Goal: Information Seeking & Learning: Check status

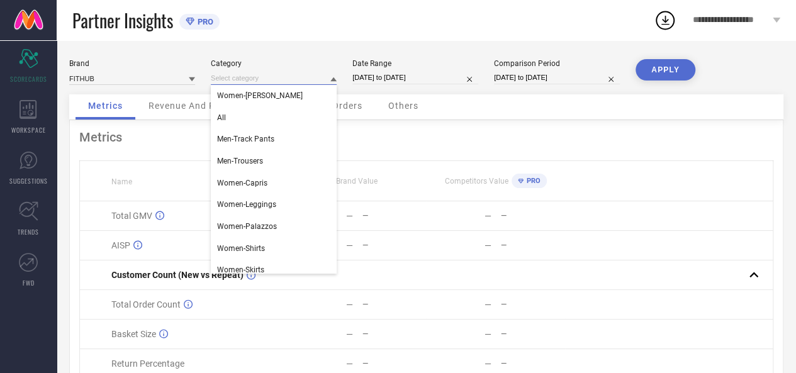
click at [281, 77] on input at bounding box center [274, 78] width 126 height 13
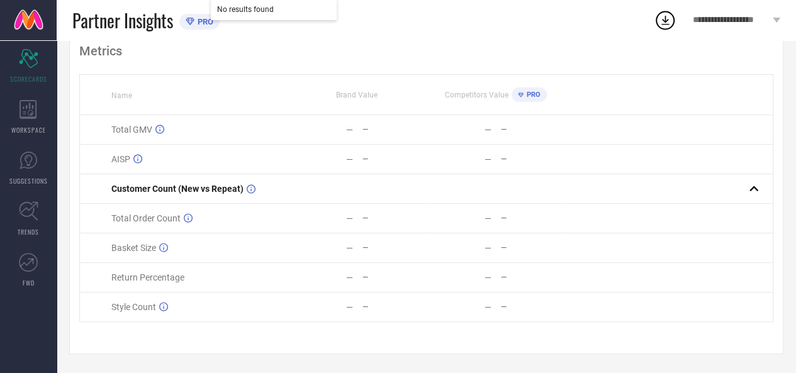
scroll to position [75, 0]
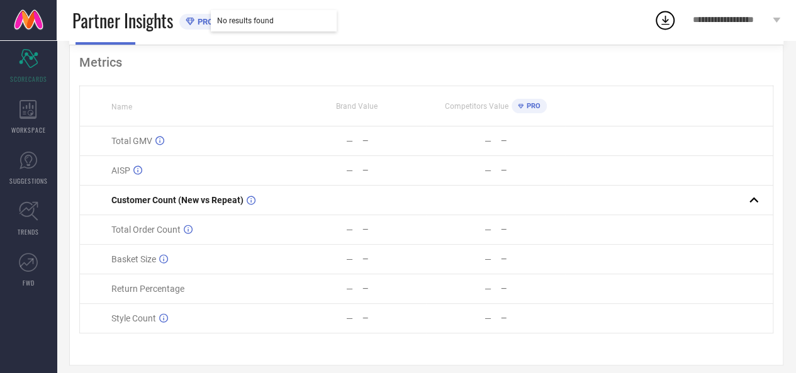
type input "d"
click at [291, 64] on div "Metrics" at bounding box center [426, 62] width 694 height 15
click at [288, 87] on th "Brand Value" at bounding box center [357, 106] width 138 height 40
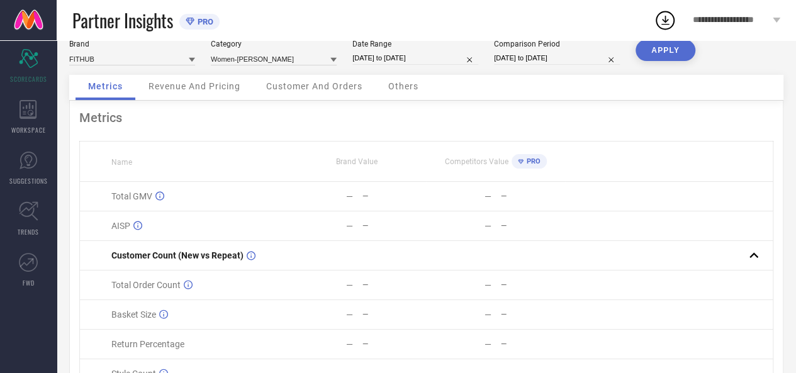
scroll to position [0, 0]
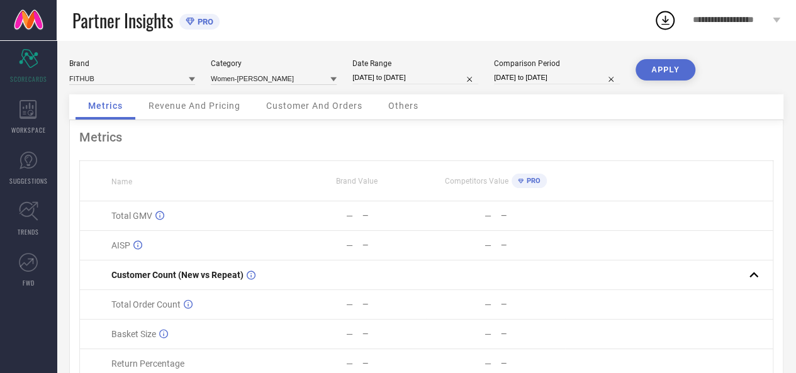
click at [335, 80] on icon at bounding box center [333, 79] width 6 height 4
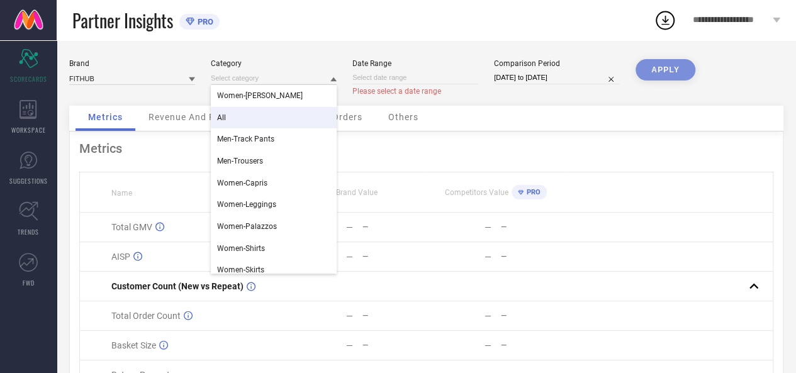
click at [425, 77] on input at bounding box center [415, 77] width 126 height 13
select select "7"
select select "2025"
select select "8"
select select "2025"
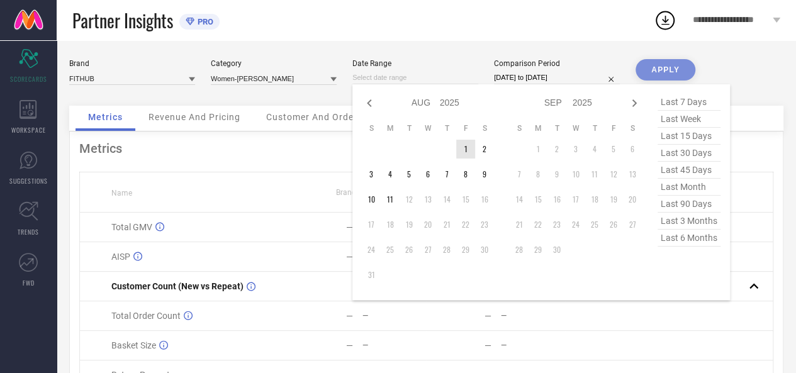
type input "After [DATE]"
click at [458, 147] on td "1" at bounding box center [465, 149] width 19 height 19
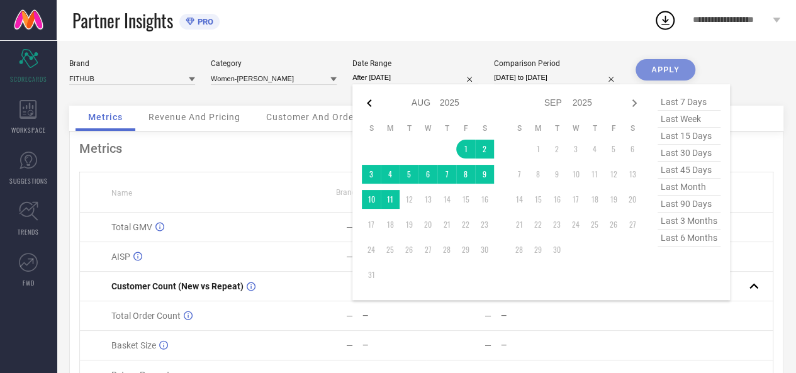
click at [370, 104] on icon at bounding box center [369, 103] width 15 height 15
select select "6"
select select "2025"
select select "7"
select select "2025"
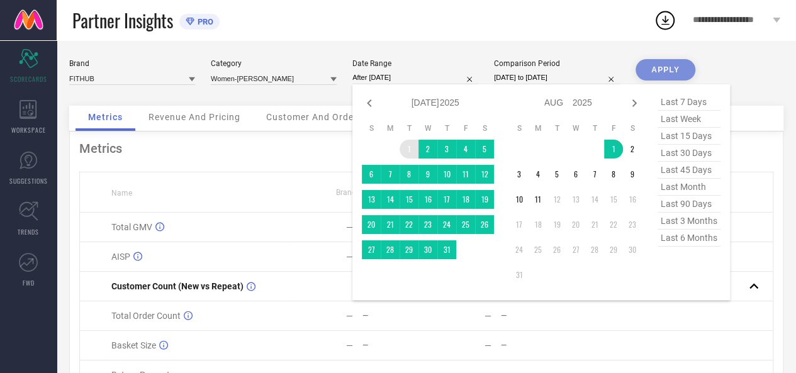
type input "[DATE] to [DATE]"
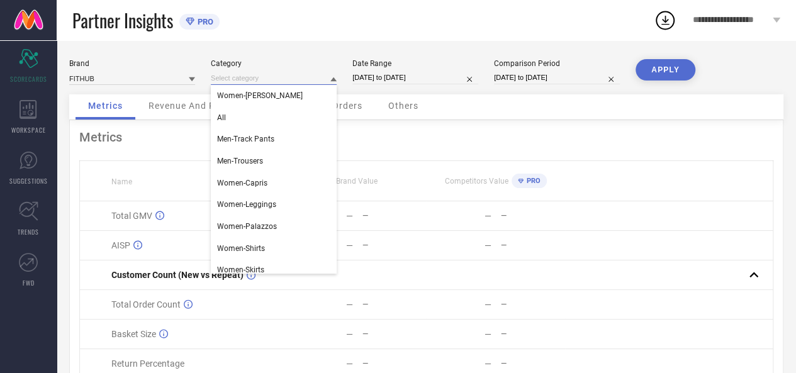
click at [304, 82] on input at bounding box center [274, 78] width 126 height 13
click at [274, 125] on div "All" at bounding box center [274, 117] width 126 height 21
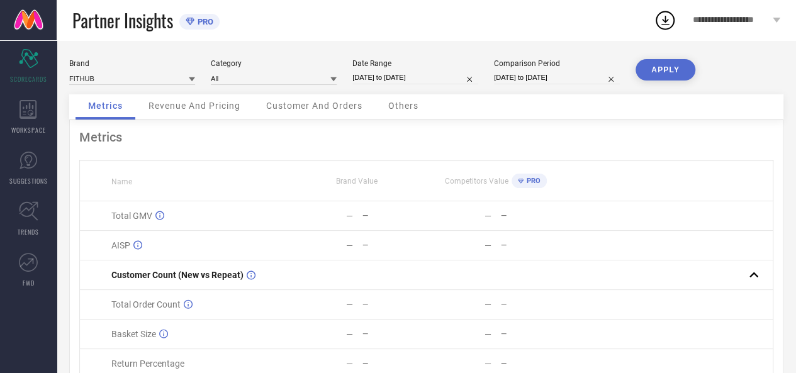
click at [666, 72] on button "APPLY" at bounding box center [666, 69] width 60 height 21
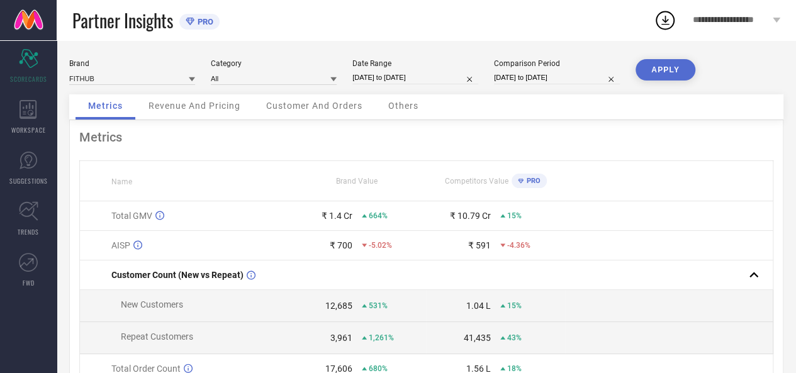
click at [554, 71] on input "[DATE] to [DATE]" at bounding box center [557, 77] width 126 height 13
select select "2024"
select select "1"
select select "2024"
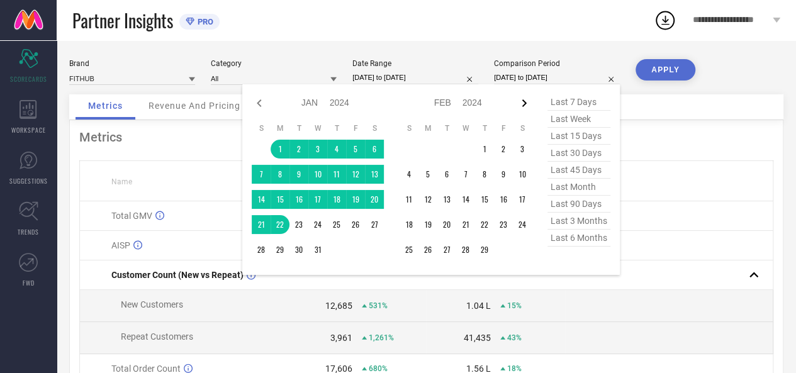
click at [527, 102] on icon at bounding box center [524, 103] width 15 height 15
select select "1"
select select "2024"
select select "2"
select select "2024"
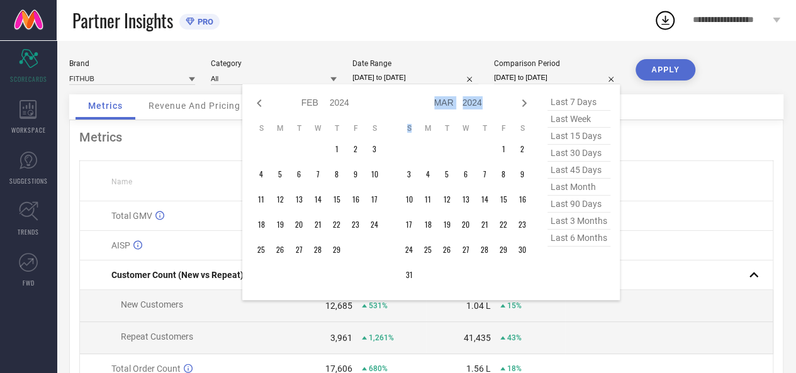
click at [527, 102] on icon at bounding box center [524, 103] width 15 height 15
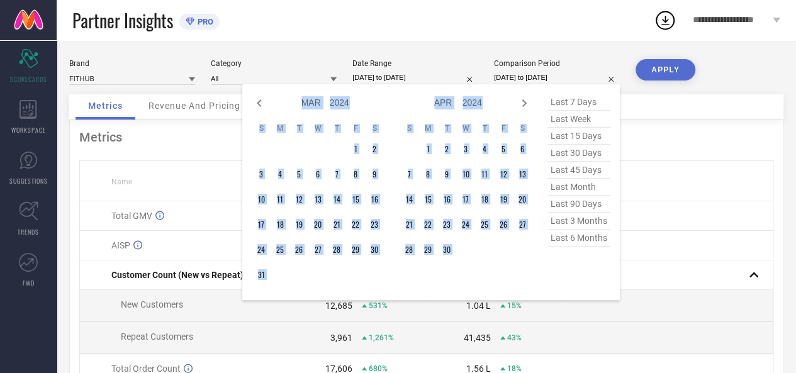
click at [527, 102] on icon at bounding box center [524, 103] width 15 height 15
select select "3"
select select "2024"
select select "4"
select select "2024"
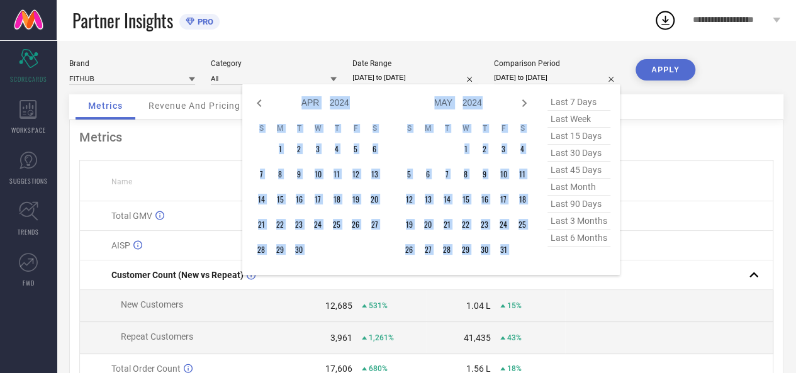
click at [527, 102] on icon at bounding box center [524, 103] width 15 height 15
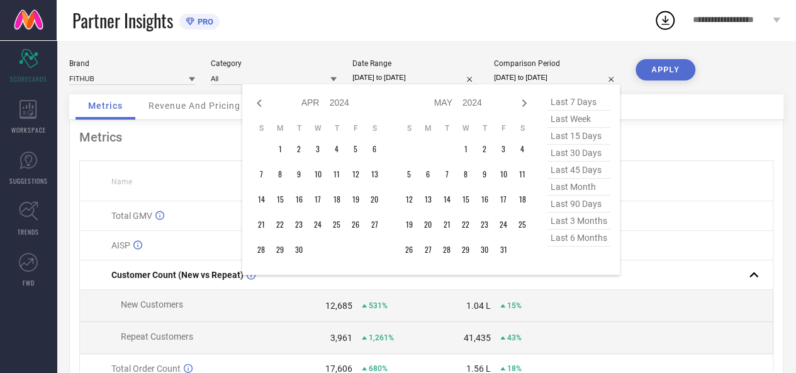
select select "4"
select select "2024"
select select "5"
select select "2024"
click at [527, 102] on icon at bounding box center [524, 103] width 15 height 15
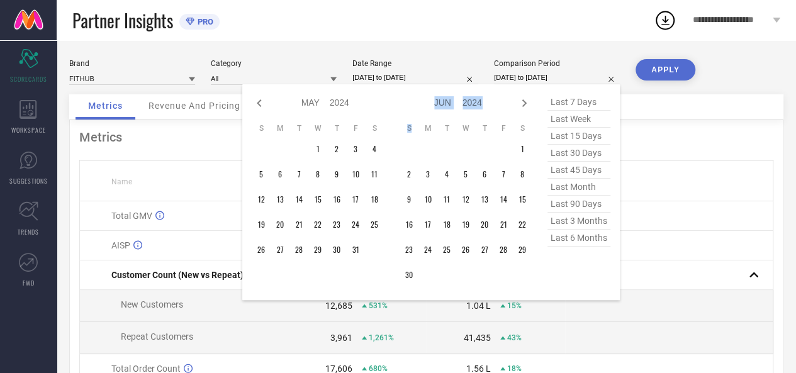
select select "5"
select select "2024"
select select "6"
select select "2024"
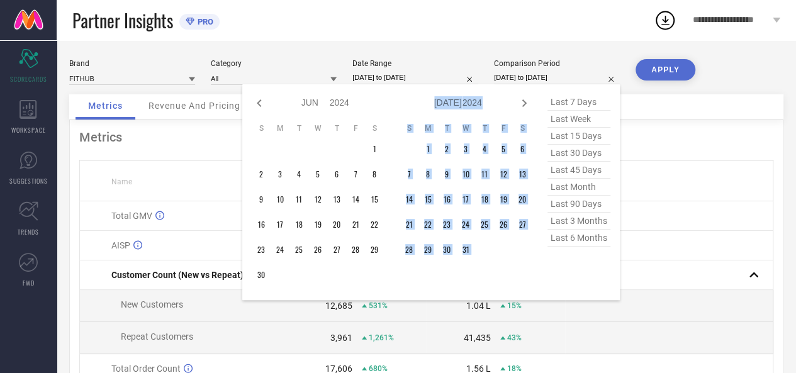
click at [527, 102] on icon at bounding box center [524, 103] width 15 height 15
select select "6"
select select "2024"
select select "7"
select select "2024"
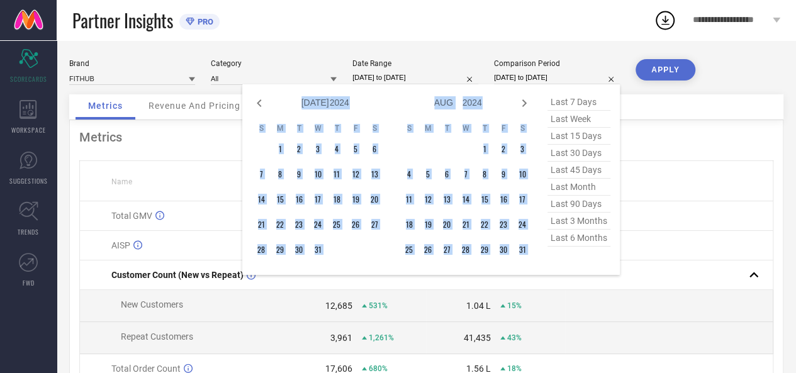
click at [419, 113] on div "Jan Feb Mar Apr May Jun [DATE] Aug Sep Oct Nov [DATE] 2015 2016 2017 2018 2019 …" at bounding box center [466, 180] width 132 height 172
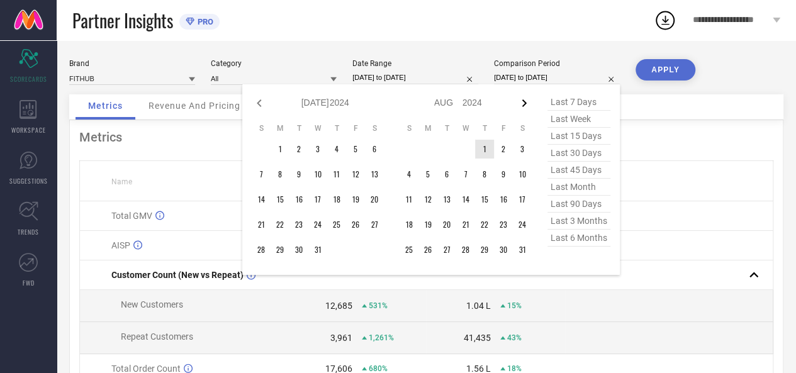
click at [524, 110] on icon at bounding box center [524, 103] width 15 height 15
select select "7"
select select "2024"
select select "8"
select select "2024"
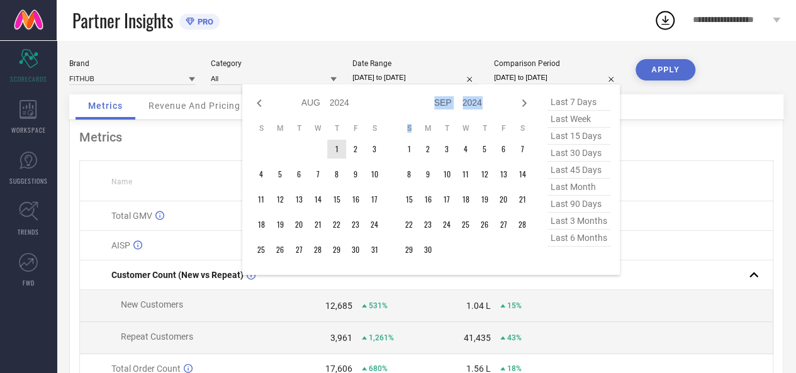
click at [524, 110] on icon at bounding box center [524, 103] width 15 height 15
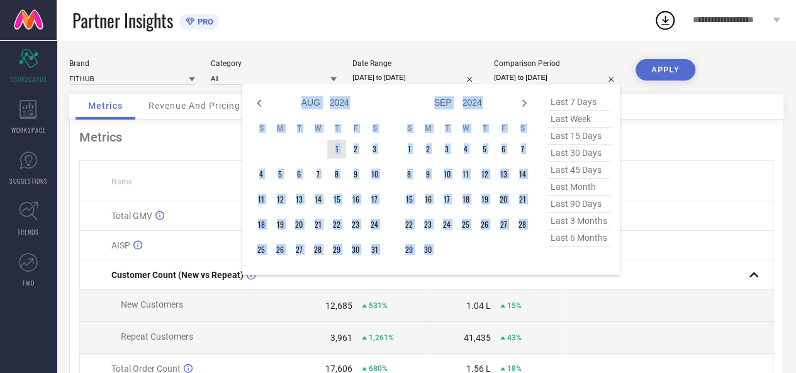
select select "8"
select select "2024"
select select "9"
select select "2024"
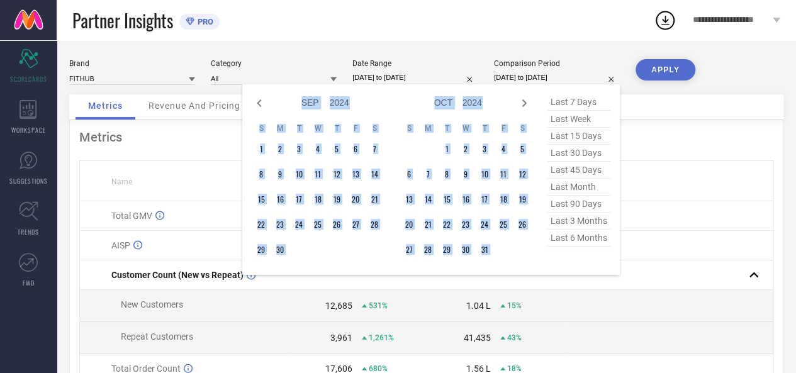
click at [524, 110] on icon at bounding box center [524, 103] width 15 height 15
select select "9"
select select "2024"
select select "10"
select select "2024"
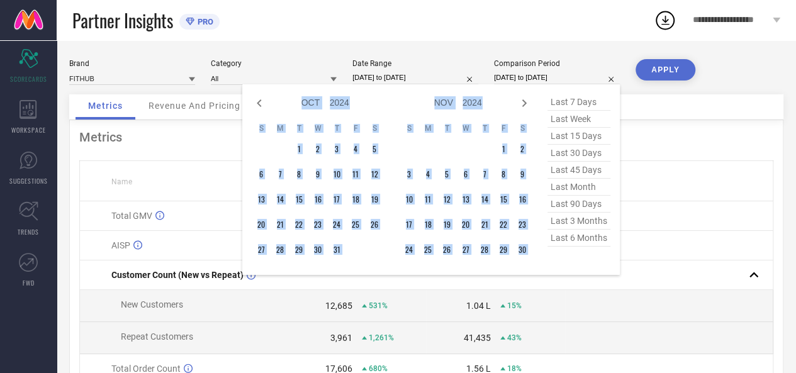
click at [524, 110] on icon at bounding box center [524, 103] width 15 height 15
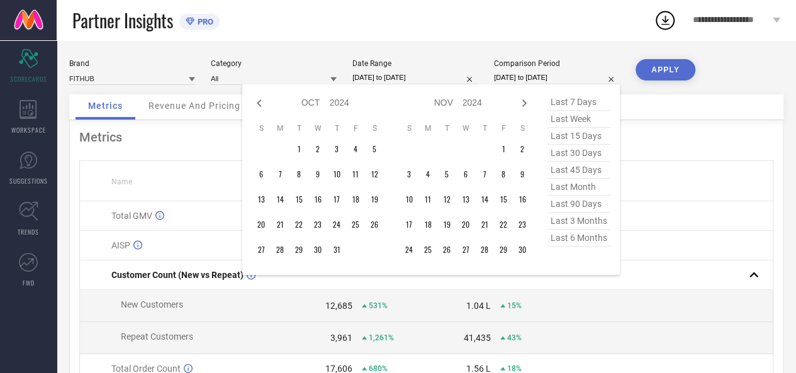
select select "10"
select select "2024"
select select "11"
select select "2024"
click at [524, 110] on icon at bounding box center [524, 103] width 15 height 15
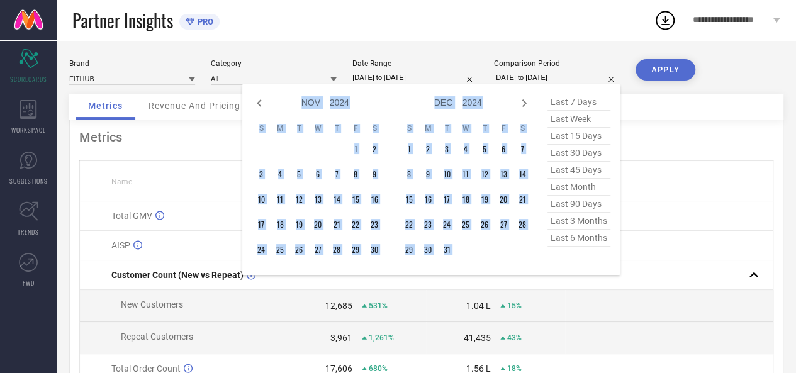
select select "11"
select select "2024"
select select "2025"
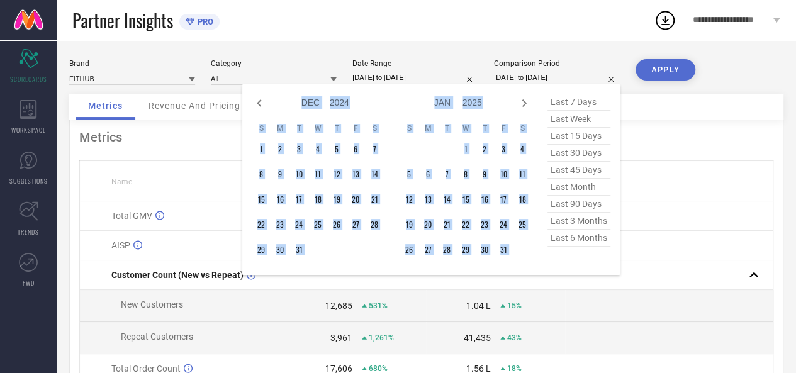
click at [524, 110] on icon at bounding box center [524, 103] width 15 height 15
select select "2025"
select select "1"
select select "2025"
type input "After [DATE]"
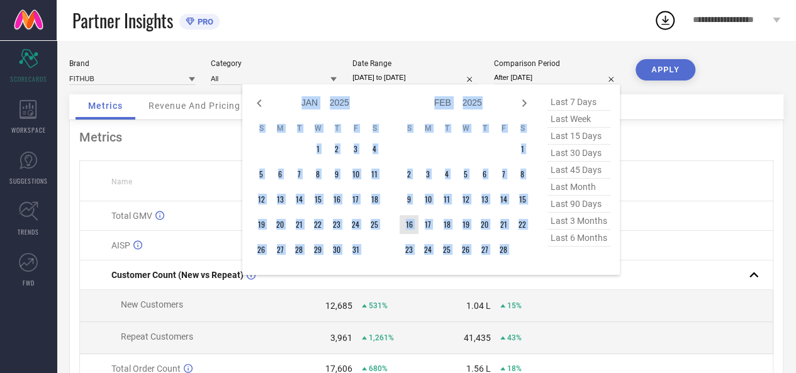
click at [408, 233] on td "16" at bounding box center [409, 224] width 19 height 19
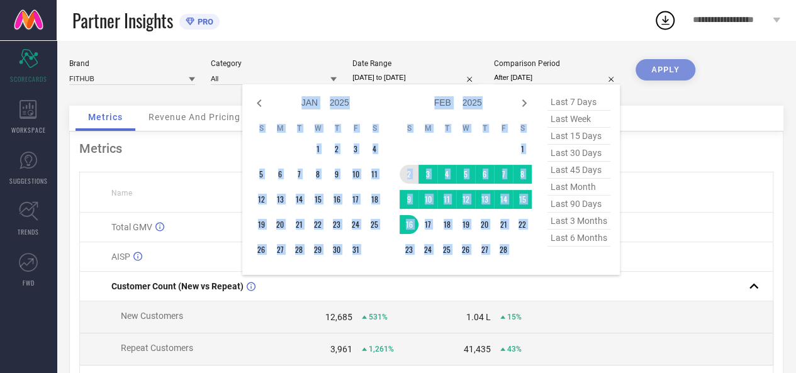
click at [401, 162] on table "S M T W T F S 1 2 3 4 5 6 7 8 9 10 11 12 13 14 15 16 17 18 19 20 21 22 23 24 25…" at bounding box center [466, 191] width 132 height 149
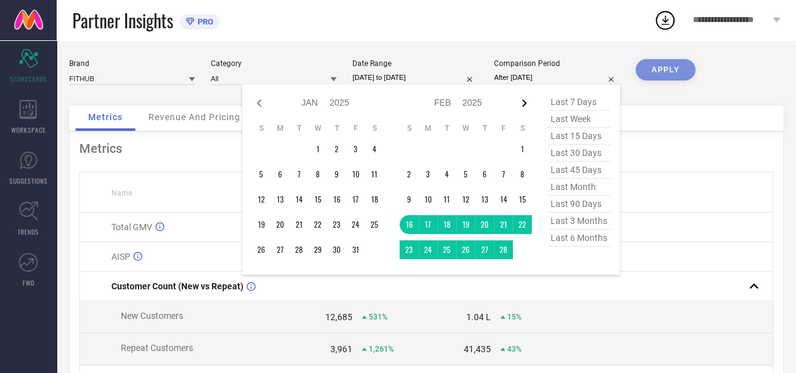
click at [527, 100] on icon at bounding box center [524, 103] width 15 height 15
select select "1"
select select "2025"
select select "2"
select select "2025"
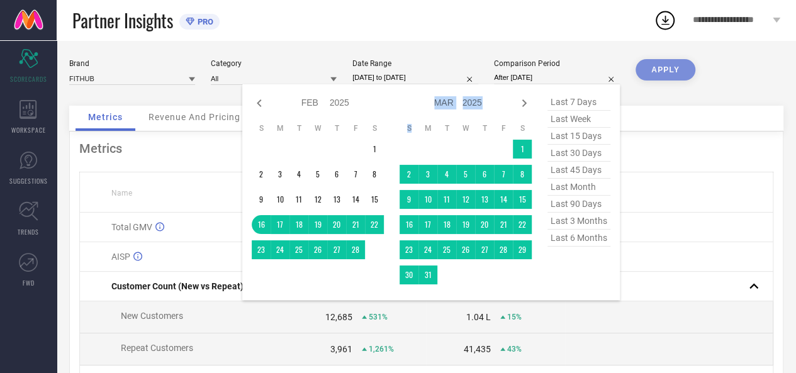
click at [527, 100] on icon at bounding box center [524, 103] width 15 height 15
select select "2"
select select "2025"
select select "3"
select select "2025"
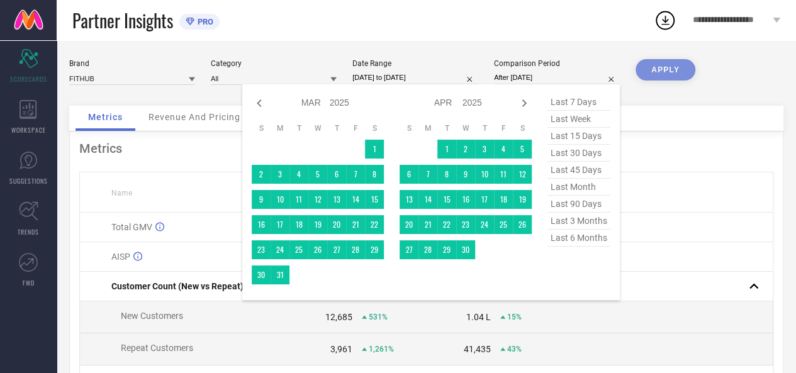
click at [527, 100] on icon at bounding box center [524, 103] width 15 height 15
select select "3"
select select "2025"
select select "4"
select select "2025"
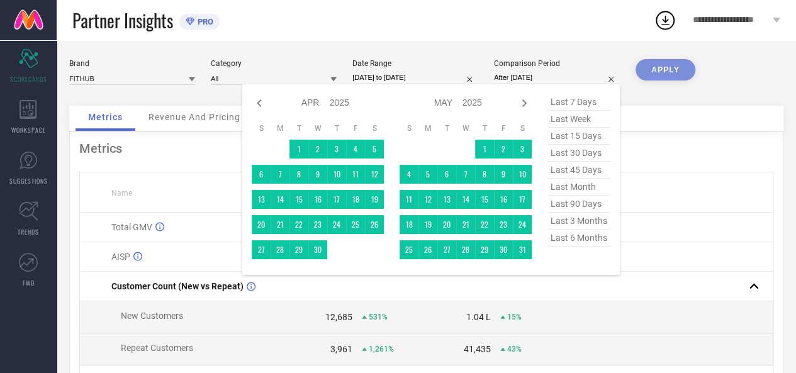
click at [527, 100] on icon at bounding box center [524, 103] width 15 height 15
select select "4"
select select "2025"
select select "5"
select select "2025"
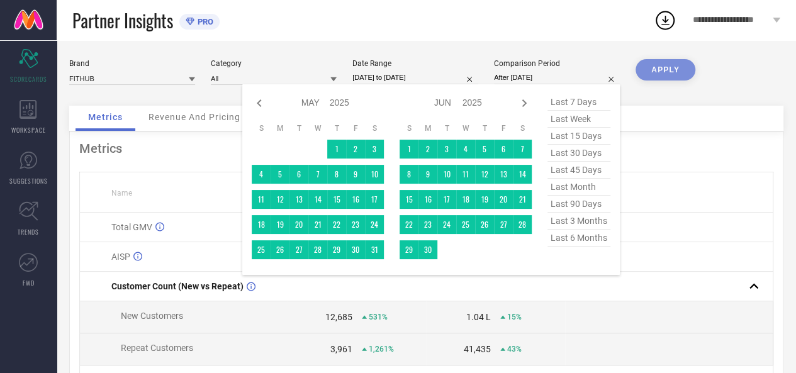
click at [527, 100] on icon at bounding box center [524, 103] width 15 height 15
select select "5"
select select "2025"
select select "6"
select select "2025"
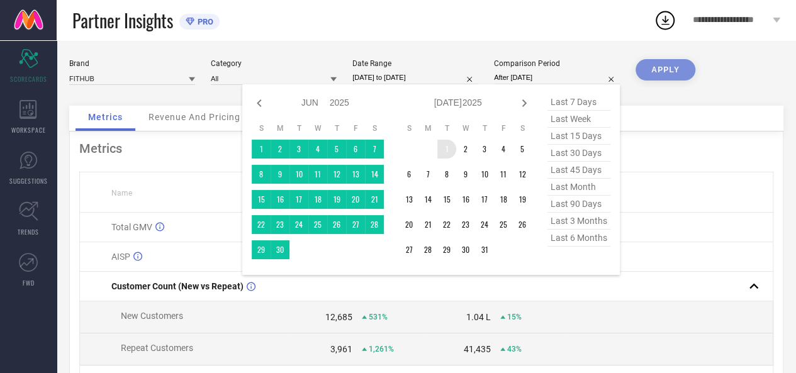
type input "[DATE] to [DATE]"
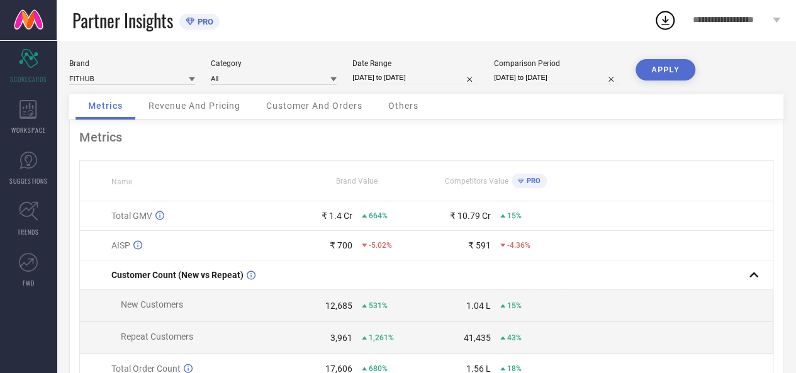
select select "1"
select select "2025"
select select "2"
select select "2025"
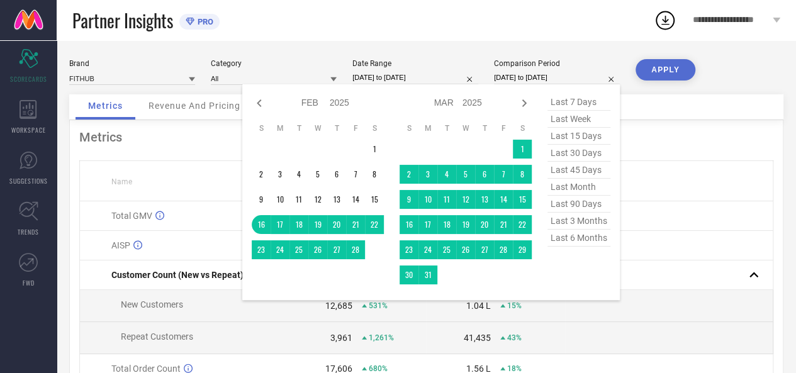
click at [540, 82] on input "[DATE] to [DATE]" at bounding box center [557, 77] width 126 height 13
click at [527, 100] on icon at bounding box center [524, 103] width 15 height 15
select select "2"
select select "2025"
select select "3"
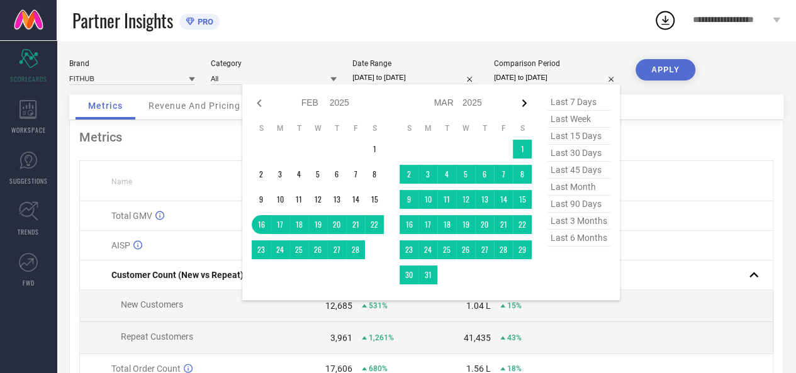
select select "2025"
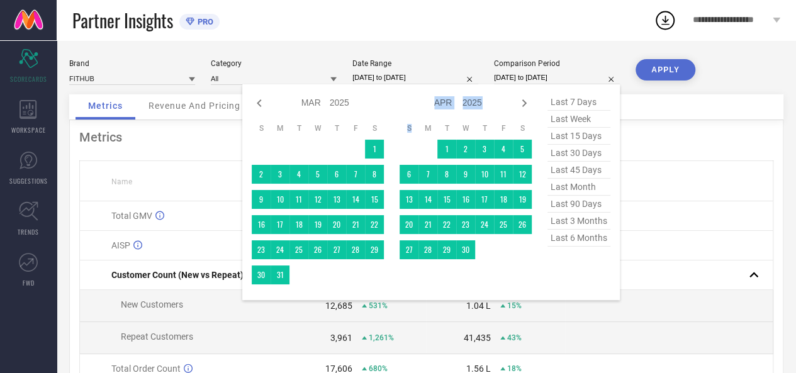
click at [527, 100] on icon at bounding box center [524, 103] width 15 height 15
select select "3"
select select "2025"
select select "4"
select select "2025"
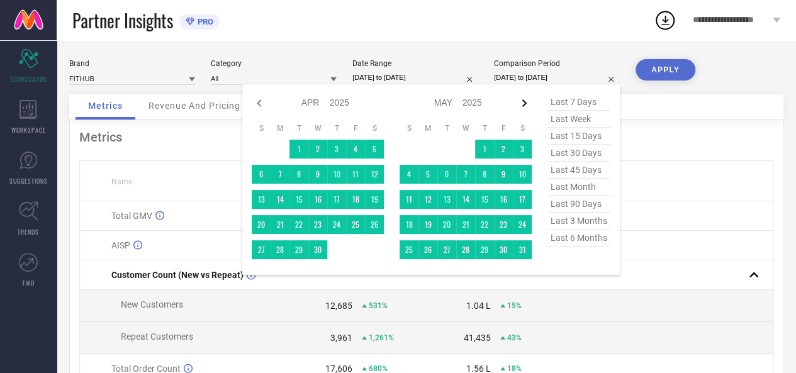
click at [520, 103] on icon at bounding box center [524, 103] width 15 height 15
select select "4"
select select "2025"
select select "5"
select select "2025"
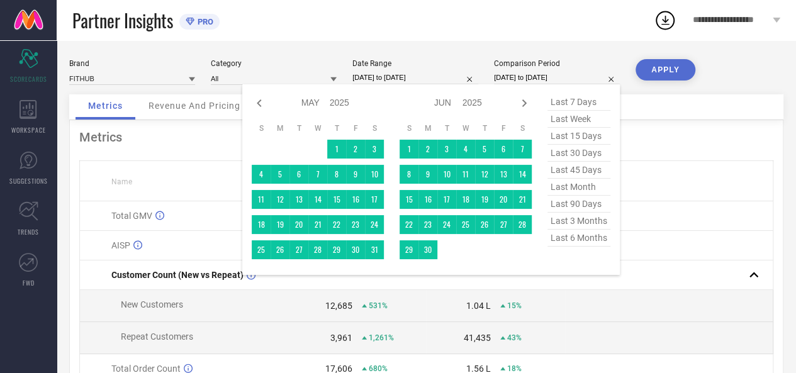
click at [520, 103] on icon at bounding box center [524, 103] width 15 height 15
select select "5"
select select "2025"
select select "6"
select select "2025"
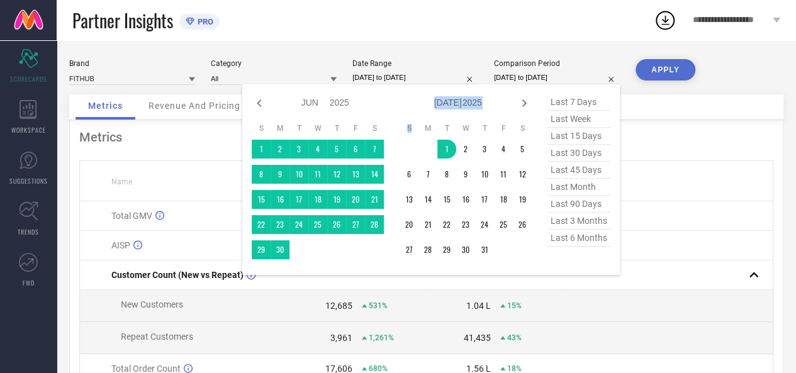
click at [520, 103] on icon at bounding box center [524, 103] width 15 height 15
select select "6"
select select "2025"
select select "7"
select select "2025"
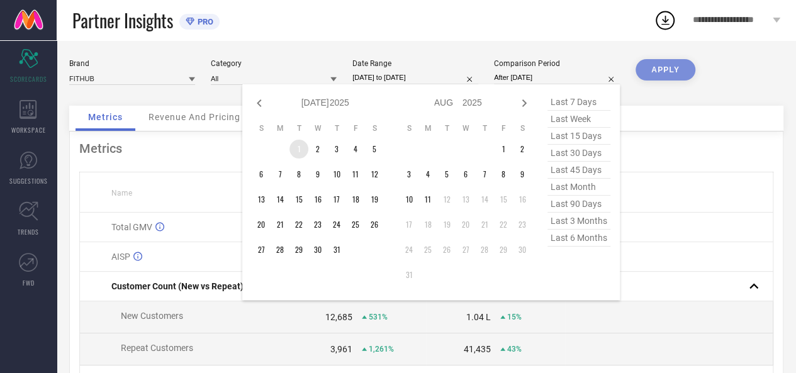
click at [303, 148] on td "1" at bounding box center [298, 149] width 19 height 19
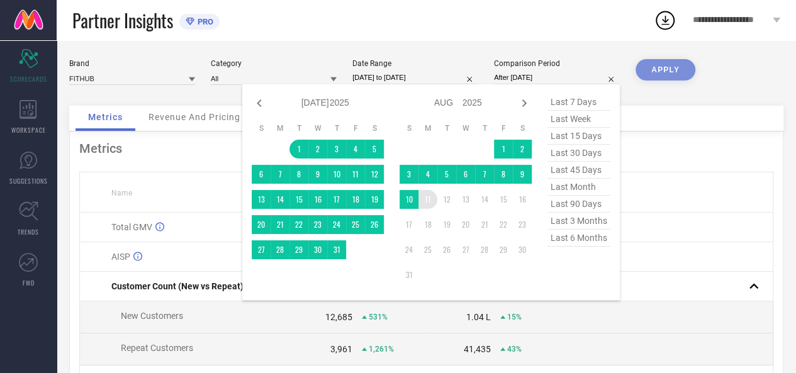
type input "[DATE] to [DATE]"
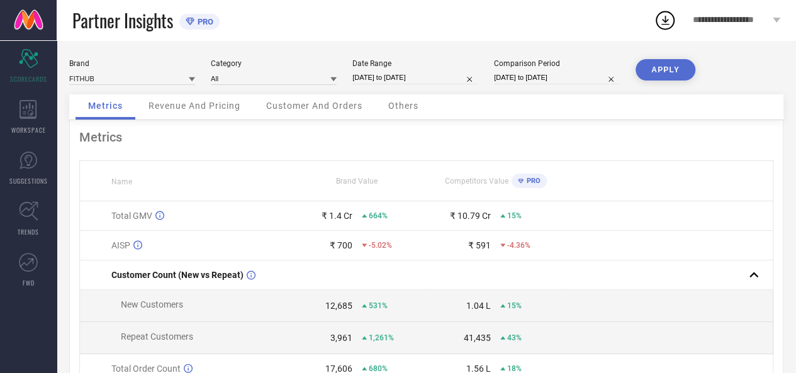
click at [665, 67] on button "APPLY" at bounding box center [666, 69] width 60 height 21
click at [298, 85] on input at bounding box center [274, 78] width 126 height 13
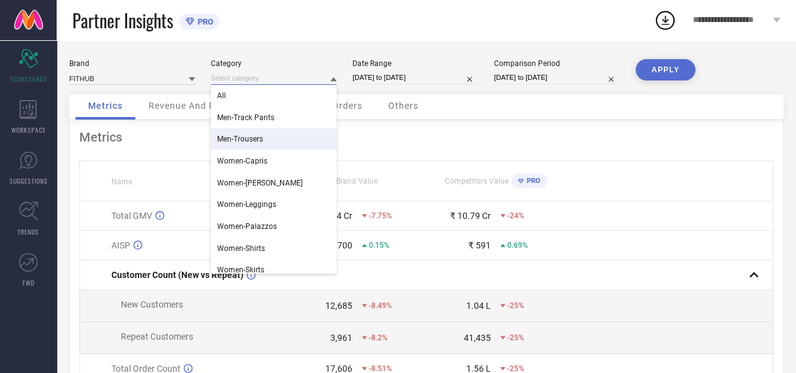
scroll to position [73, 0]
